Goal: Task Accomplishment & Management: Use online tool/utility

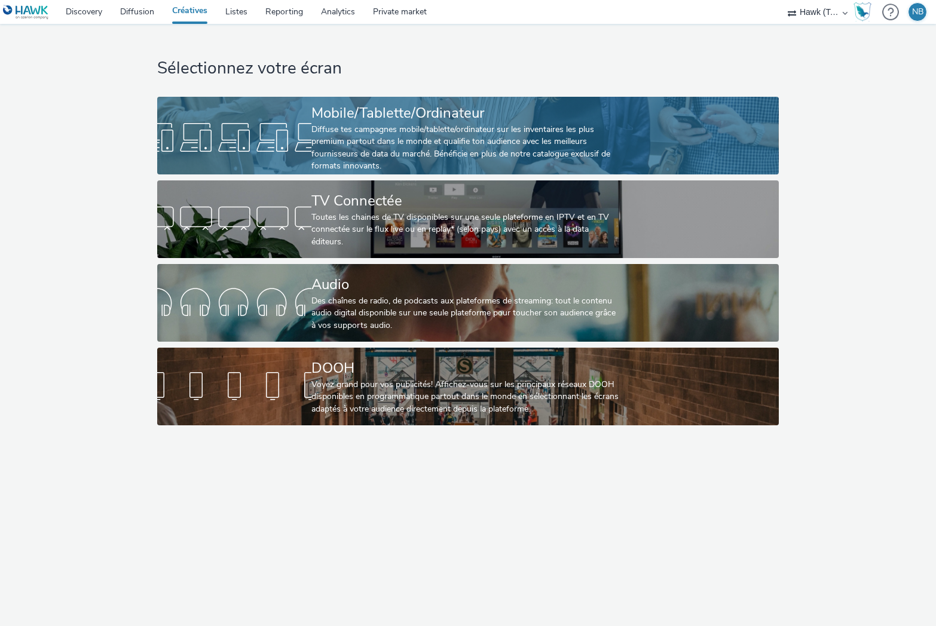
click at [400, 142] on div "Diffuse tes campagnes mobile/tablette/ordinateur sur les inventaires les plus p…" at bounding box center [465, 148] width 308 height 49
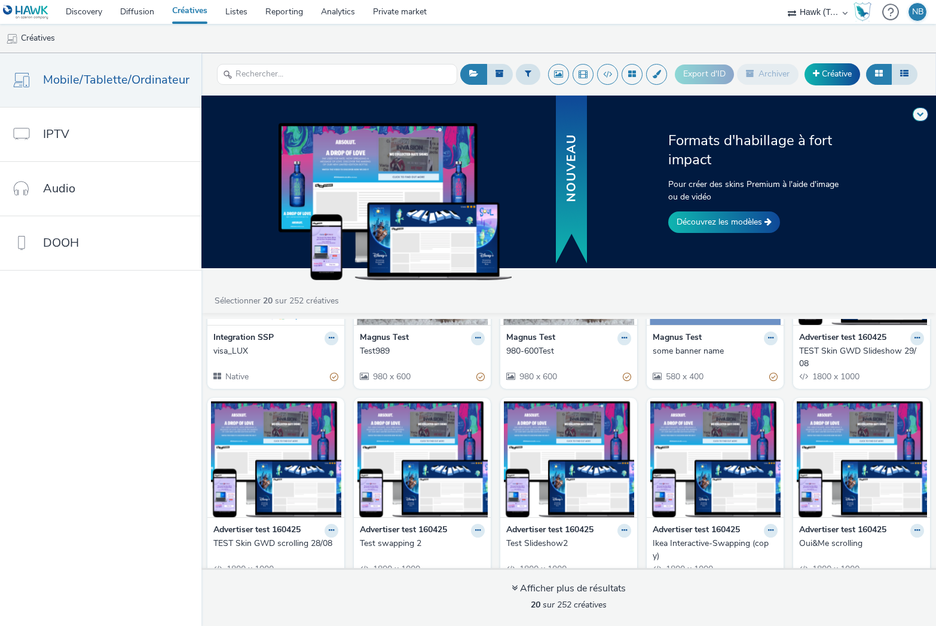
scroll to position [60, 0]
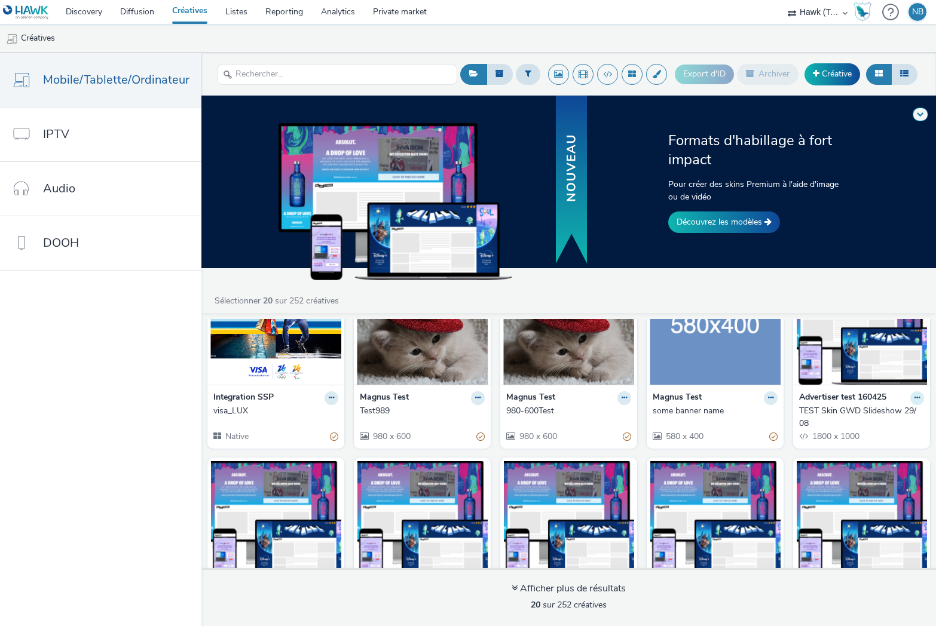
click at [914, 400] on icon at bounding box center [916, 397] width 5 height 7
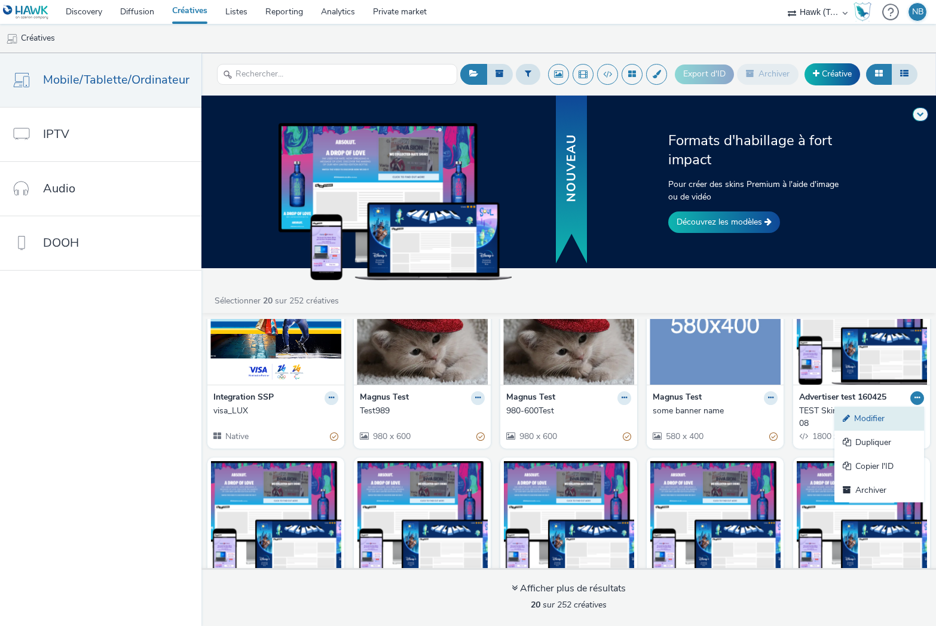
click at [870, 414] on link "Modifier" at bounding box center [879, 419] width 90 height 24
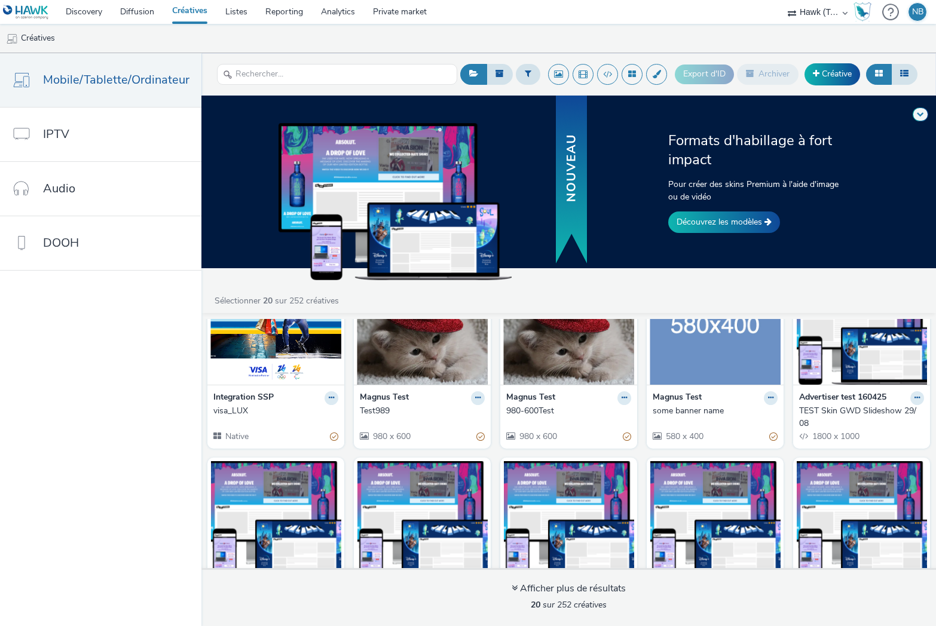
click at [159, 467] on nav "Mobile/Tablette/Ordinateur IPTV Audio DOOH" at bounding box center [100, 339] width 201 height 573
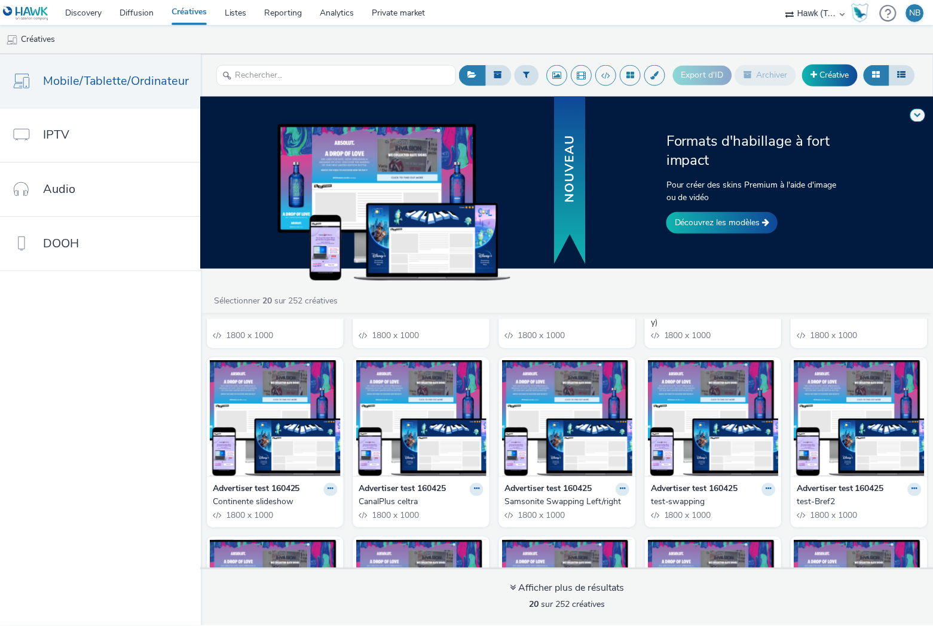
scroll to position [359, 0]
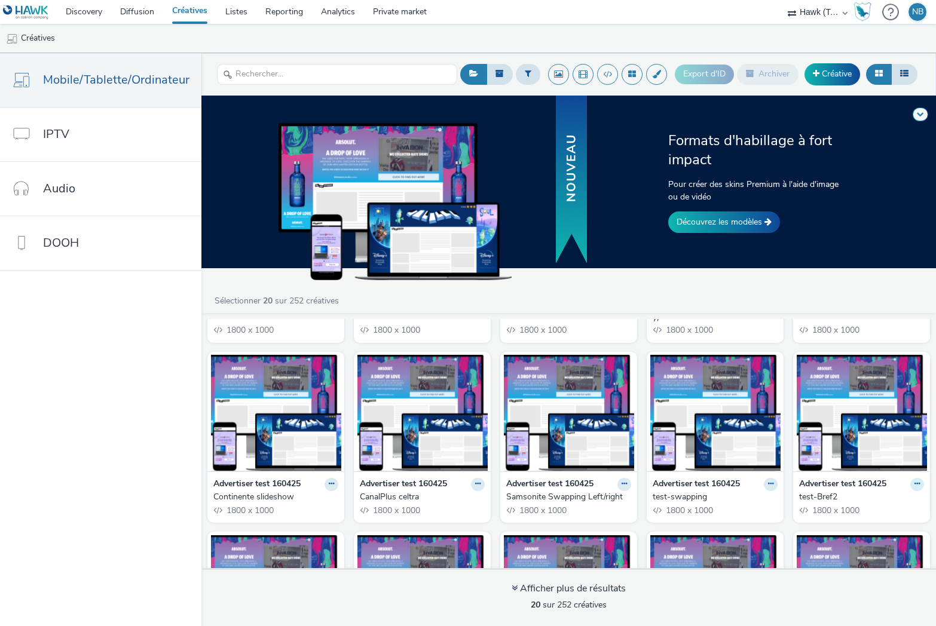
click at [914, 482] on icon at bounding box center [916, 484] width 5 height 7
click at [859, 497] on link "Modifier" at bounding box center [879, 505] width 90 height 24
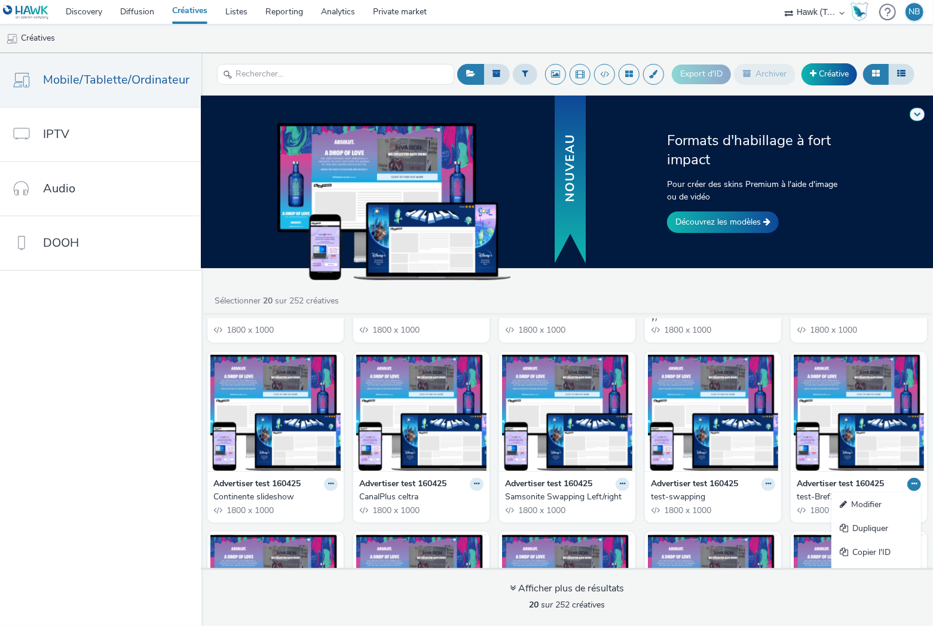
scroll to position [494, 0]
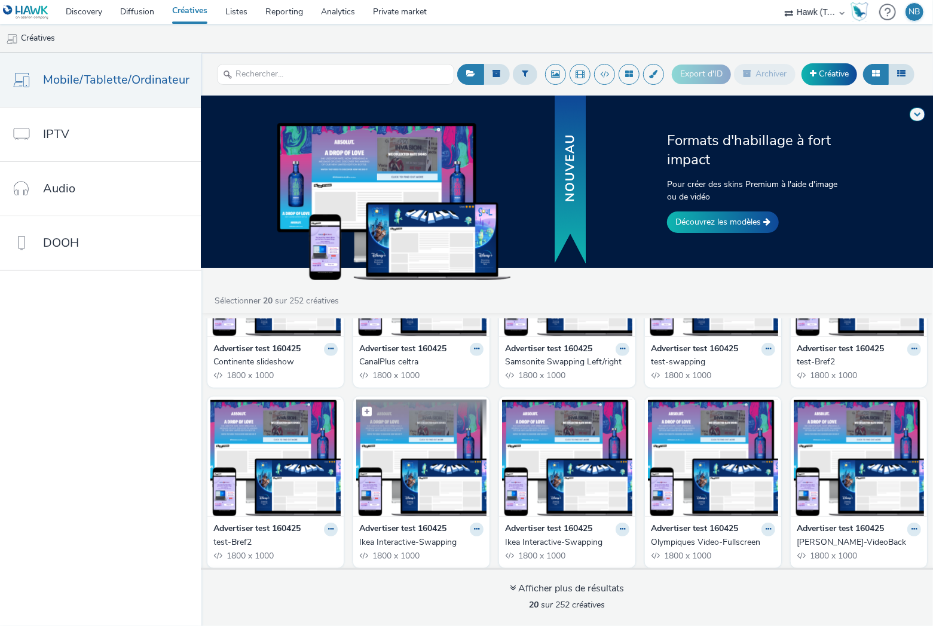
click at [421, 459] on img at bounding box center [421, 458] width 130 height 117
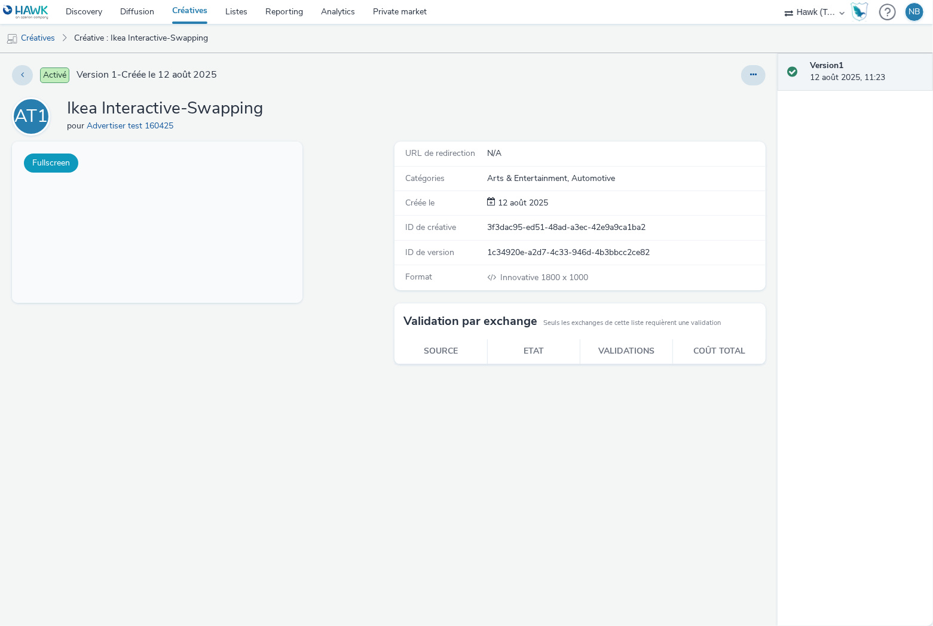
click at [57, 162] on button "Fullscreen" at bounding box center [51, 163] width 54 height 19
